Goal: Information Seeking & Learning: Learn about a topic

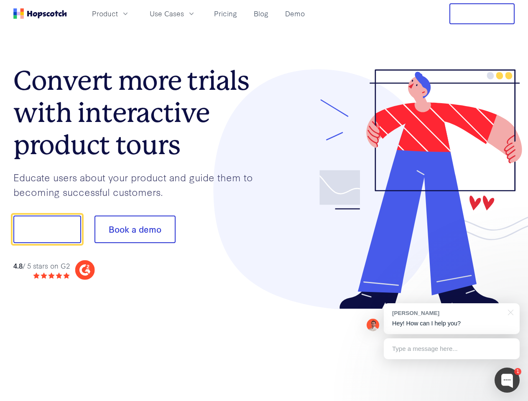
click at [264, 201] on div at bounding box center [389, 189] width 251 height 240
click at [118, 13] on span "Product" at bounding box center [105, 13] width 26 height 10
click at [184, 13] on span "Use Cases" at bounding box center [167, 13] width 34 height 10
click at [482, 14] on button "Free Trial" at bounding box center [481, 13] width 65 height 21
click at [47, 229] on button "Show me!" at bounding box center [47, 230] width 68 height 28
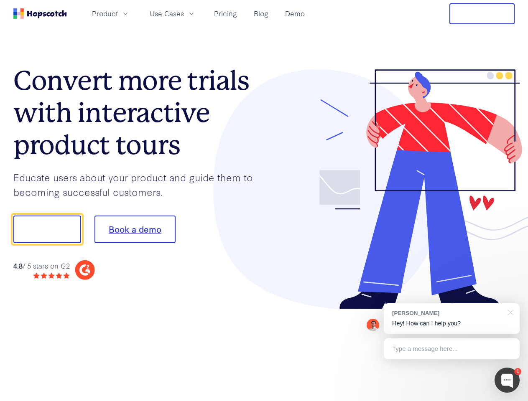
click at [135, 229] on button "Book a demo" at bounding box center [134, 230] width 81 height 28
click at [507, 380] on div at bounding box center [506, 380] width 25 height 25
click at [451, 319] on div "[PERSON_NAME] Hey! How can I help you?" at bounding box center [452, 318] width 136 height 31
click at [509, 312] on div at bounding box center [509, 311] width 21 height 17
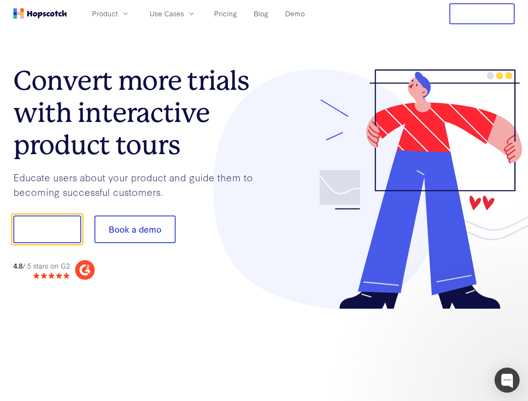
click at [451, 349] on div at bounding box center [441, 284] width 157 height 167
